Goal: Register for event/course

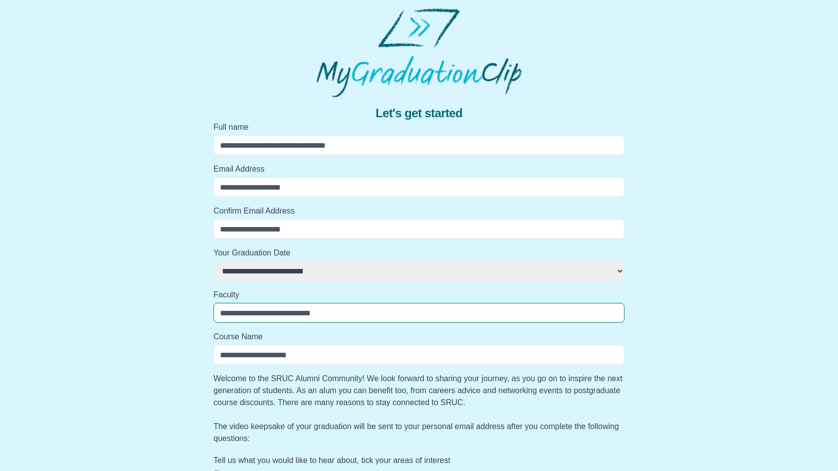
scroll to position [377, 0]
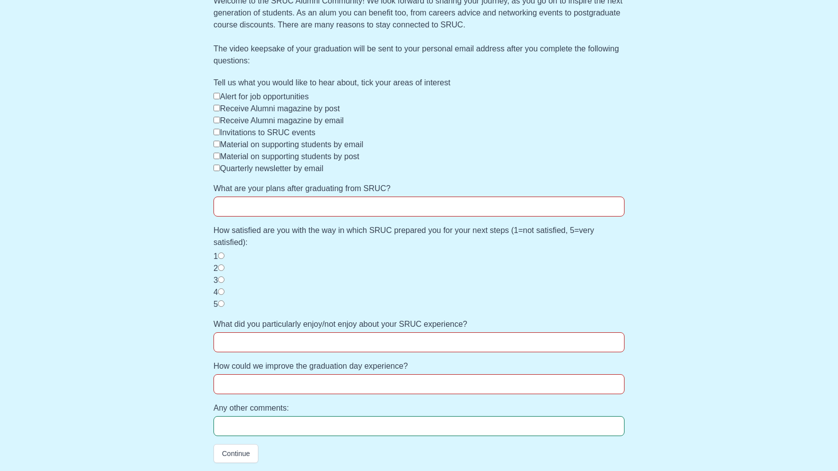
select select
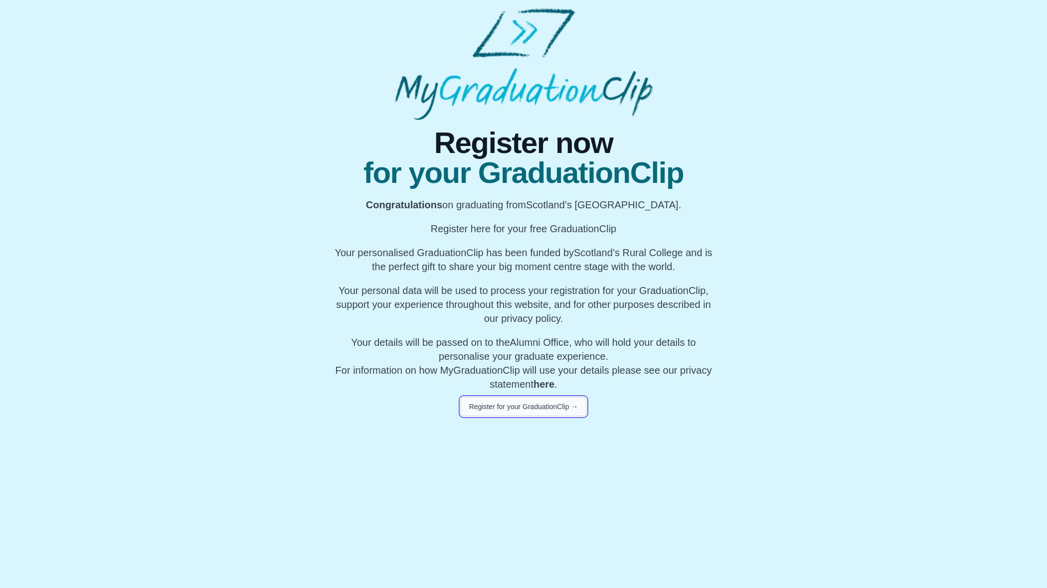
click at [522, 407] on button "Register for your GraduationClip →" at bounding box center [524, 406] width 126 height 19
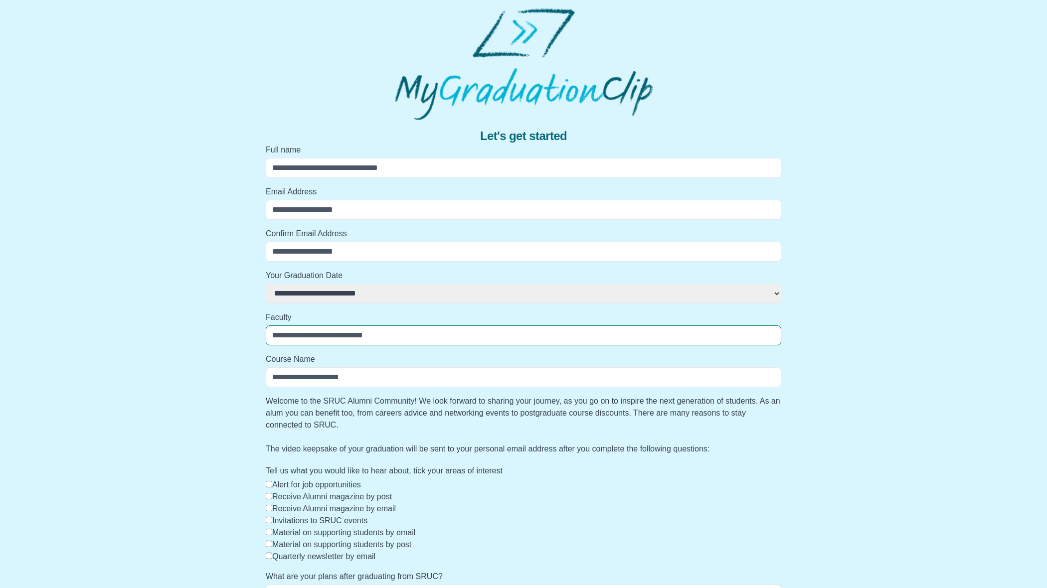
click at [798, 268] on div "**********" at bounding box center [523, 479] width 1031 height 719
